Goal: Task Accomplishment & Management: Manage account settings

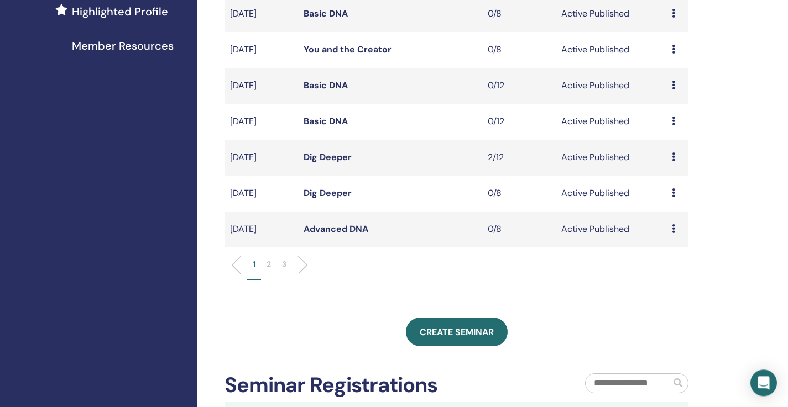
scroll to position [339, 0]
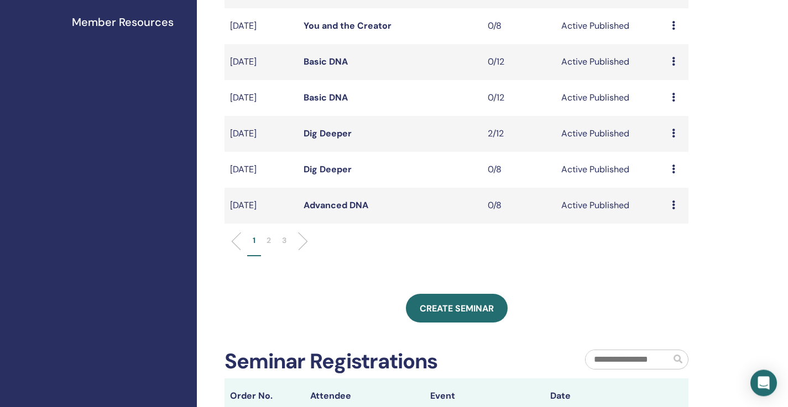
click at [268, 244] on p "2" at bounding box center [268, 241] width 4 height 12
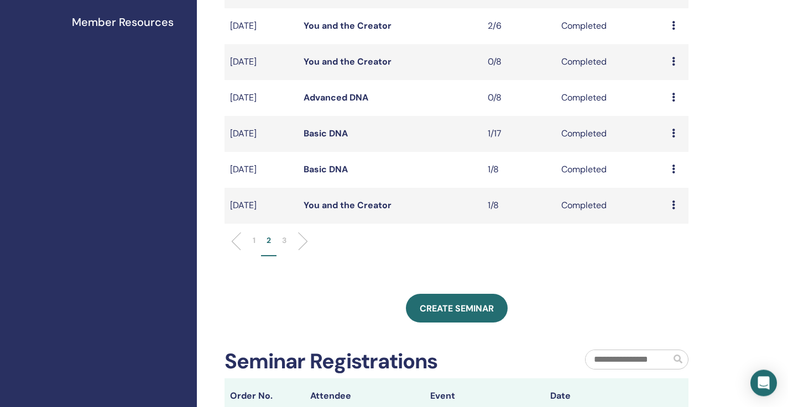
click at [756, 136] on div "My Seminars You can customize the filter to explore upcoming seminars beyond th…" at bounding box center [492, 188] width 591 height 982
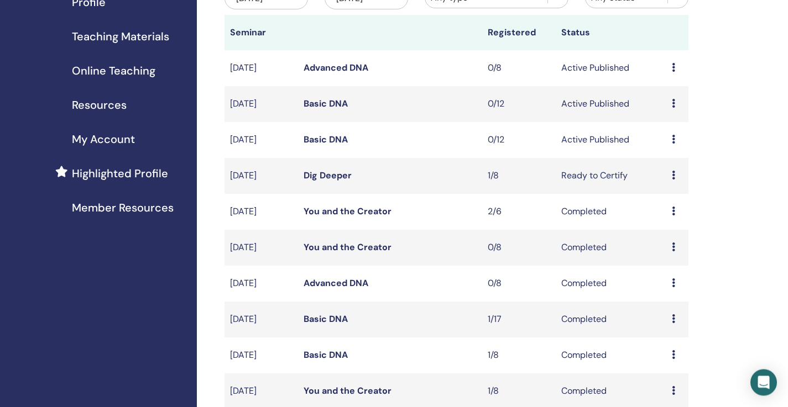
scroll to position [126, 0]
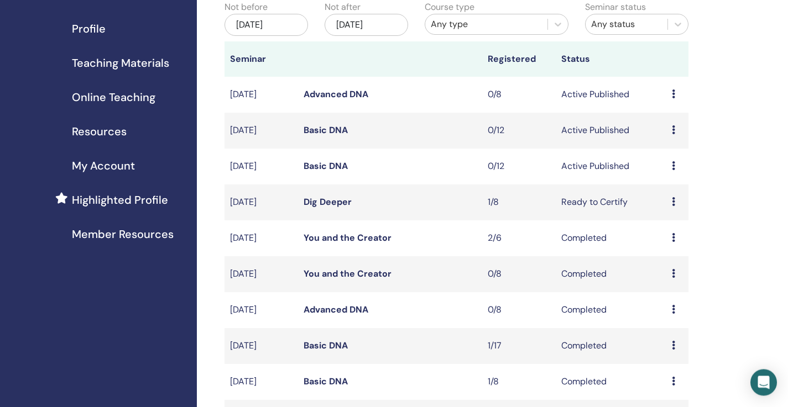
click at [344, 169] on link "Basic DNA" at bounding box center [325, 167] width 44 height 12
click at [332, 169] on link "Basic DNA" at bounding box center [325, 167] width 44 height 12
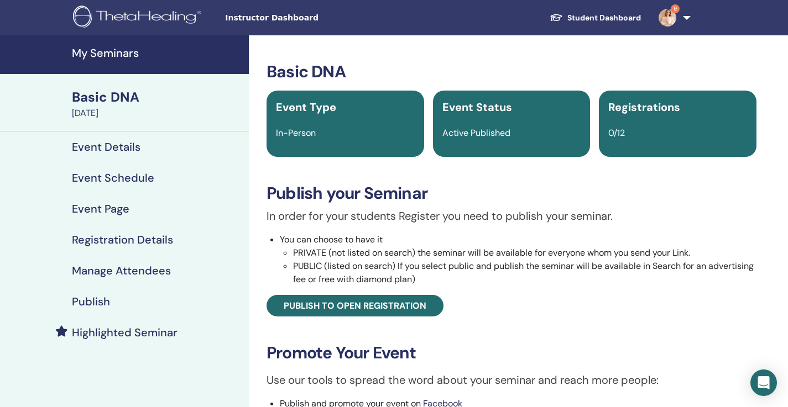
click at [109, 302] on div "Publish" at bounding box center [124, 301] width 231 height 13
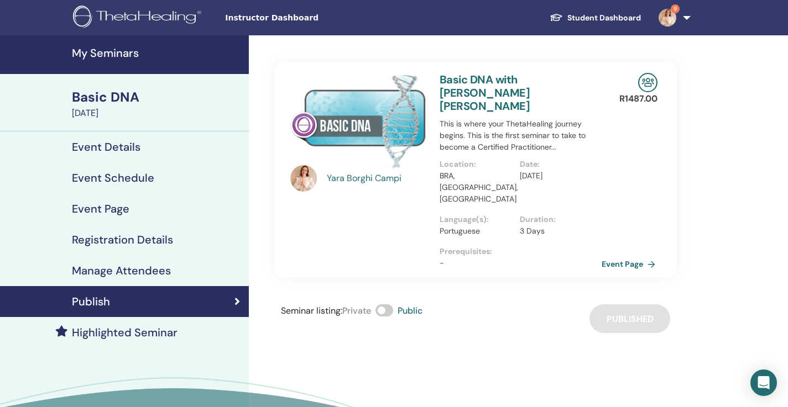
click at [635, 256] on link "Event Page" at bounding box center [630, 264] width 58 height 17
click at [628, 256] on link "Event Page" at bounding box center [630, 264] width 58 height 17
click at [623, 256] on link "Event Page" at bounding box center [630, 264] width 58 height 17
